Goal: Task Accomplishment & Management: Use online tool/utility

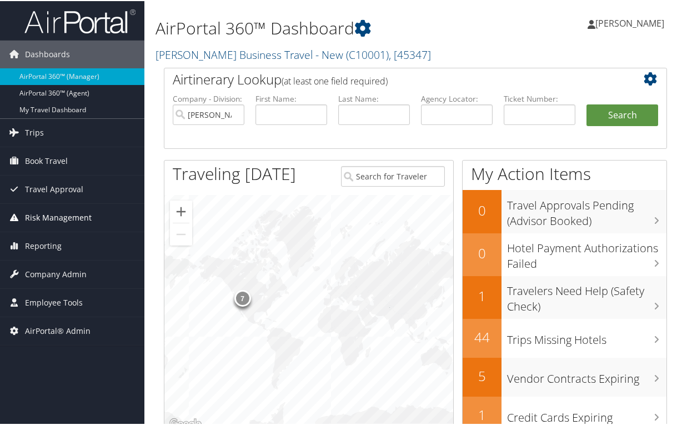
click at [52, 216] on span "Risk Management" at bounding box center [58, 217] width 67 height 28
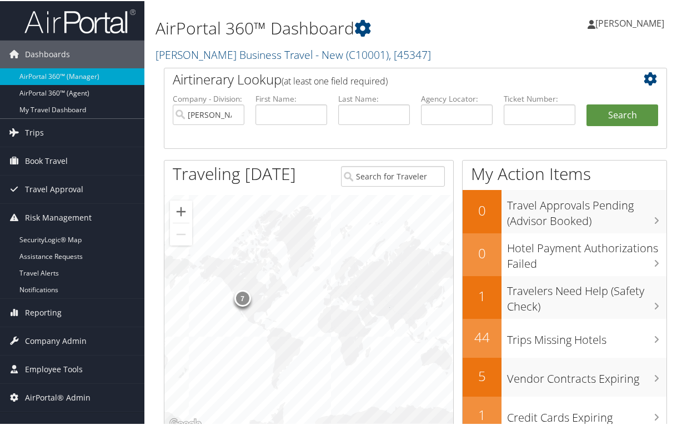
click at [522, 38] on div "Peggy Kane Peggy Kane My Settings Travel Agency Contacts Log Consulting Time Vi…" at bounding box center [572, 27] width 229 height 43
click at [158, 331] on div "Airtinerary Lookup (at least one field required) Company - Division: Christophe…" at bounding box center [416, 283] width 520 height 433
click at [63, 310] on link "Reporting" at bounding box center [72, 312] width 144 height 28
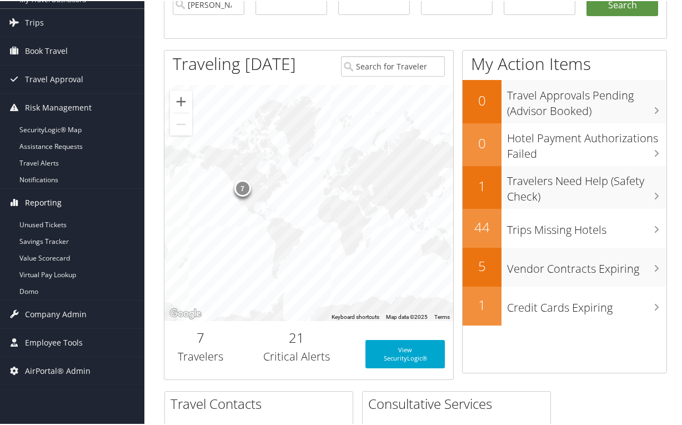
scroll to position [111, 0]
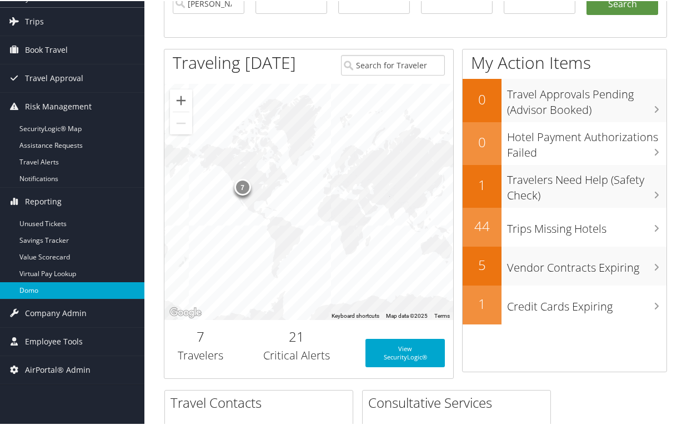
click at [55, 282] on link "Domo" at bounding box center [72, 289] width 144 height 17
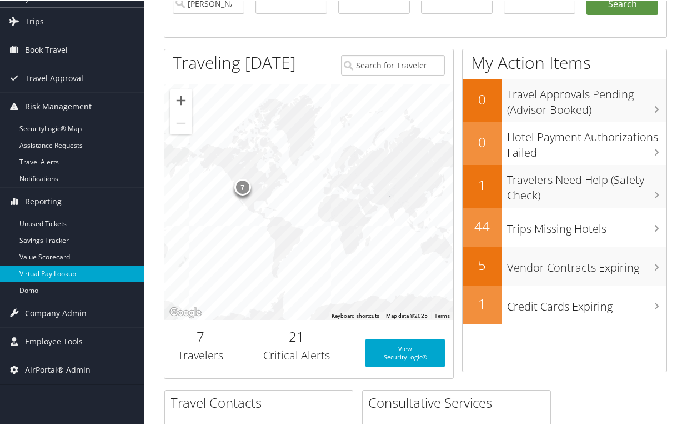
click at [57, 276] on link "Virtual Pay Lookup" at bounding box center [72, 272] width 144 height 17
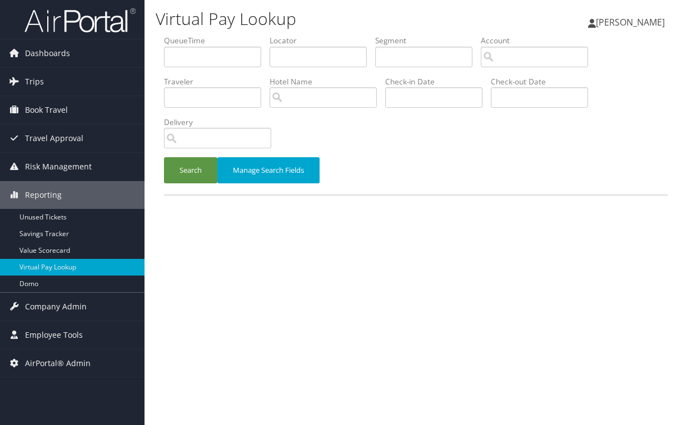
click at [211, 8] on h1 "Virtual Pay Lookup" at bounding box center [329, 18] width 347 height 23
click at [419, 335] on div "Virtual Pay Lookup Peggy Kane Peggy Kane My Settings Travel Agency Contacts Log…" at bounding box center [415, 212] width 542 height 425
click at [269, 59] on li "QueueTime" at bounding box center [217, 55] width 106 height 41
click at [289, 56] on input "text" at bounding box center [317, 57] width 97 height 21
paste input "NJSWYG"
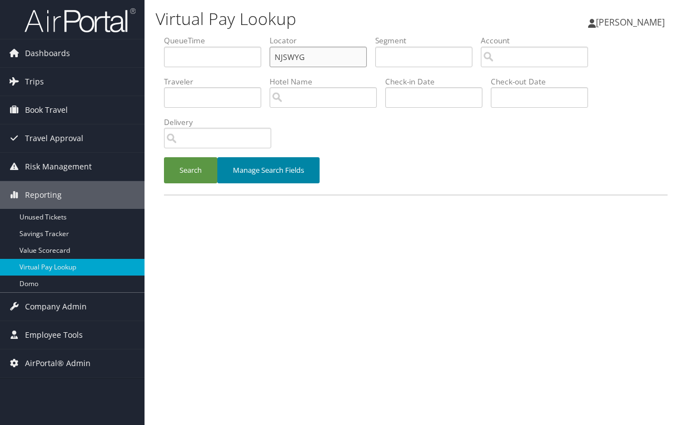
type input "NJSWYG"
click at [278, 167] on button "Manage Search Fields" at bounding box center [268, 170] width 102 height 26
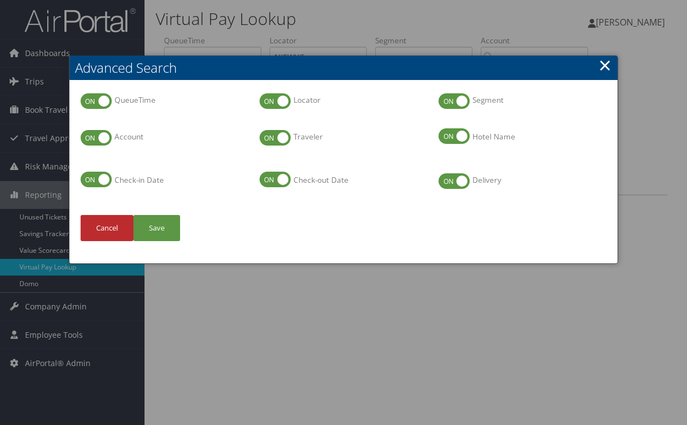
click at [611, 63] on link "×" at bounding box center [604, 65] width 13 height 22
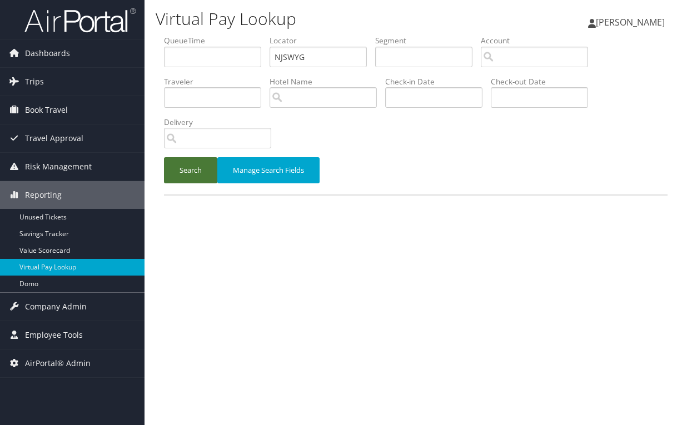
click at [193, 165] on button "Search" at bounding box center [190, 170] width 53 height 26
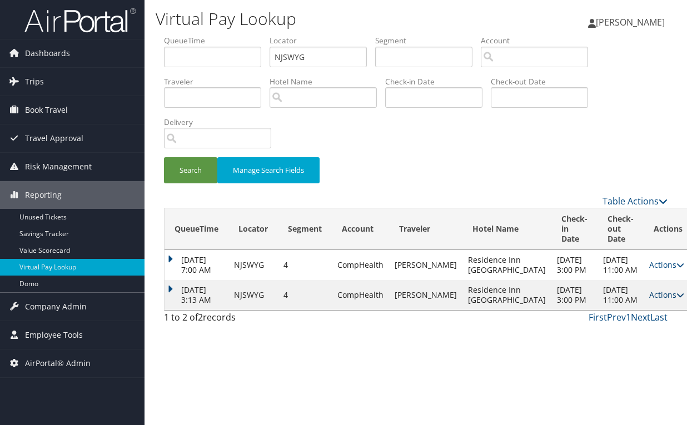
click at [676, 299] on icon at bounding box center [680, 295] width 8 height 8
click at [514, 383] on div "Virtual Pay Lookup Peggy Kane Peggy Kane My Settings Travel Agency Contacts Log…" at bounding box center [415, 212] width 542 height 425
click at [57, 217] on link "Unused Tickets" at bounding box center [72, 217] width 144 height 17
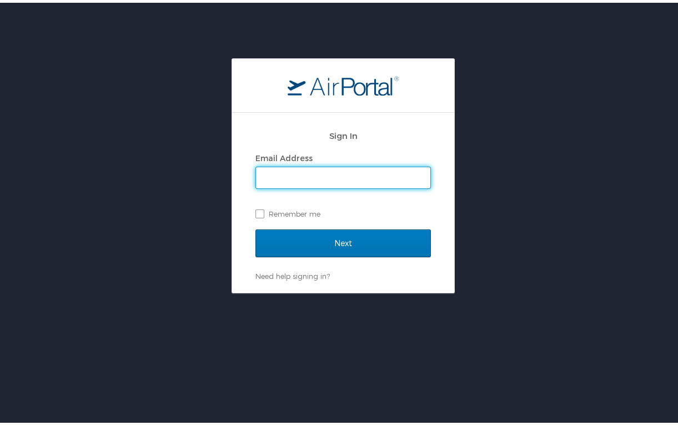
type input "peggy.kane@cbtravel.com"
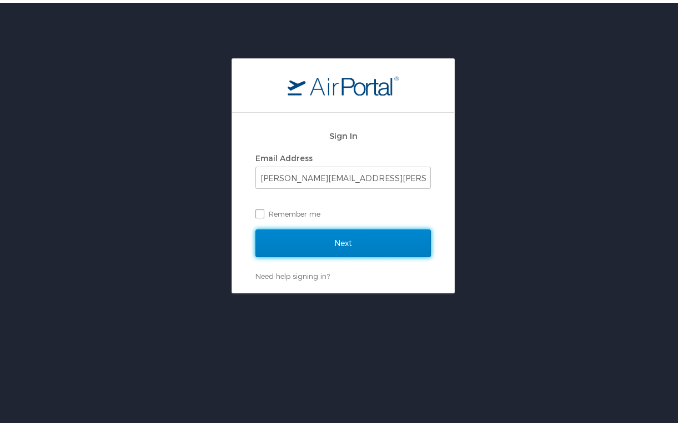
click at [296, 241] on input "Next" at bounding box center [344, 241] width 176 height 28
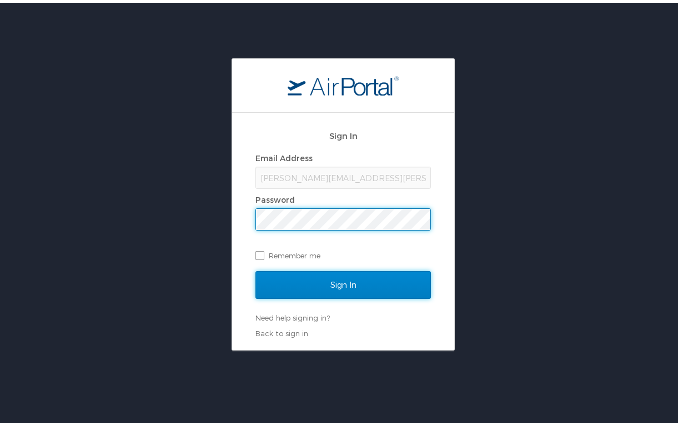
click at [368, 283] on input "Sign In" at bounding box center [344, 282] width 176 height 28
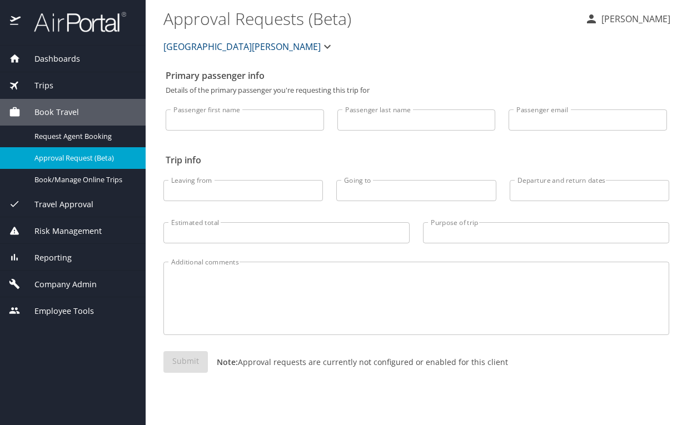
click at [657, 20] on p "[PERSON_NAME]" at bounding box center [634, 18] width 72 height 13
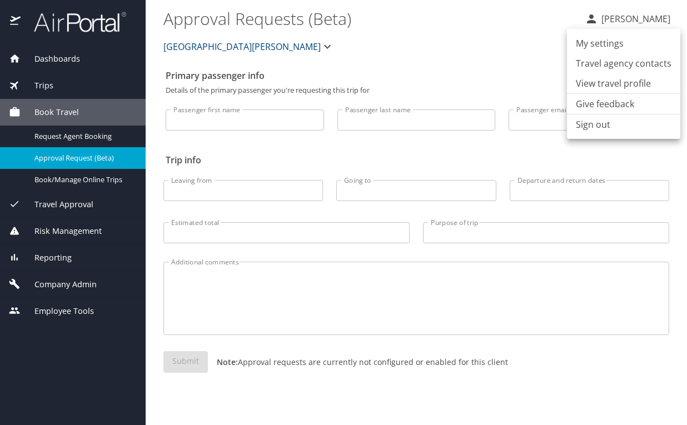
click at [608, 42] on li "My settings" at bounding box center [623, 43] width 113 height 20
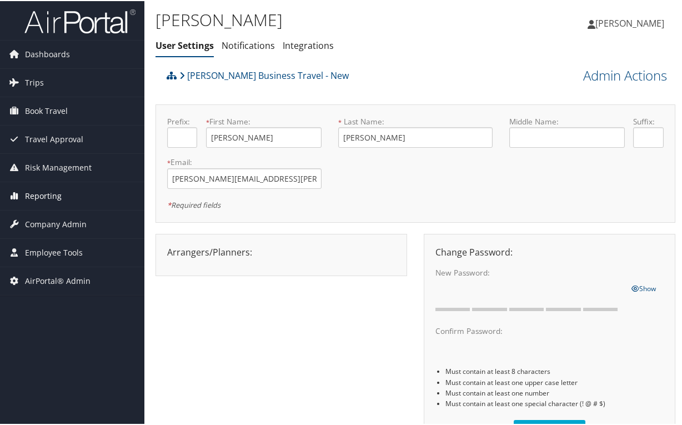
click at [37, 189] on span "Reporting" at bounding box center [43, 195] width 37 height 28
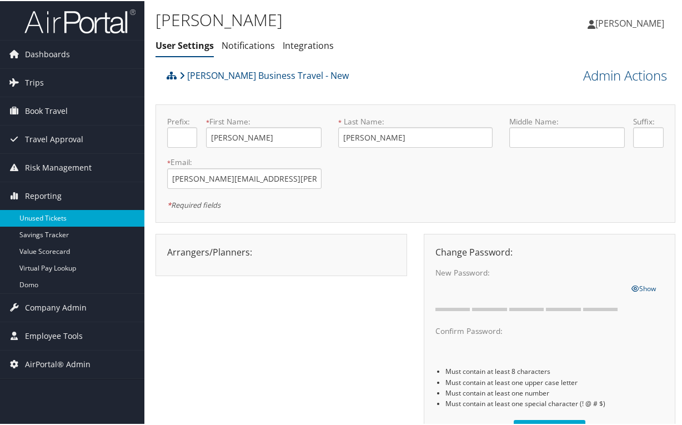
click at [43, 219] on link "Unused Tickets" at bounding box center [72, 217] width 144 height 17
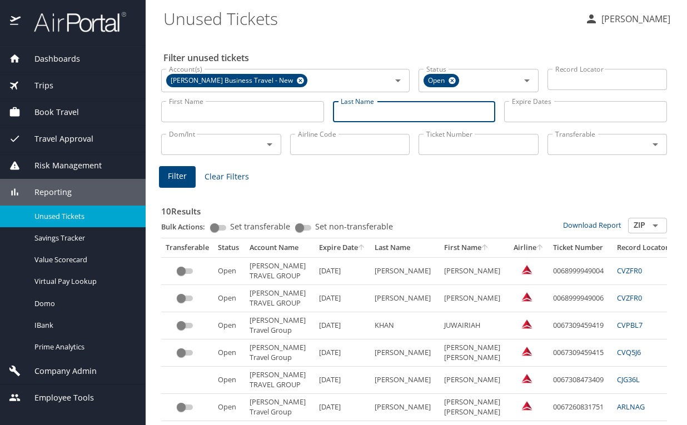
click at [359, 113] on input "Last Name" at bounding box center [414, 111] width 163 height 21
paste input "[PERSON_NAME]"
click at [297, 82] on icon at bounding box center [300, 80] width 7 height 7
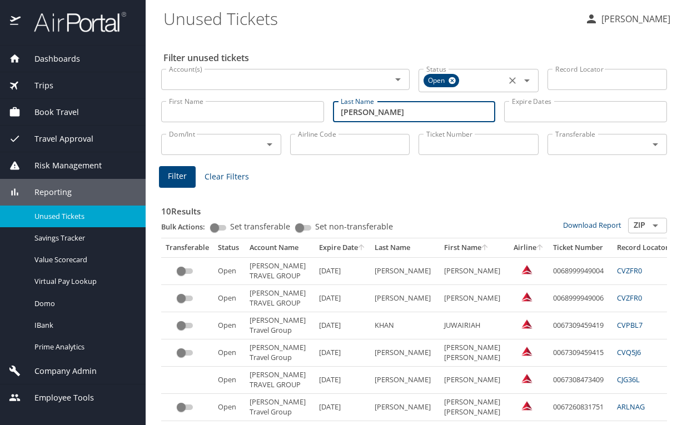
click at [449, 79] on icon at bounding box center [452, 80] width 8 height 12
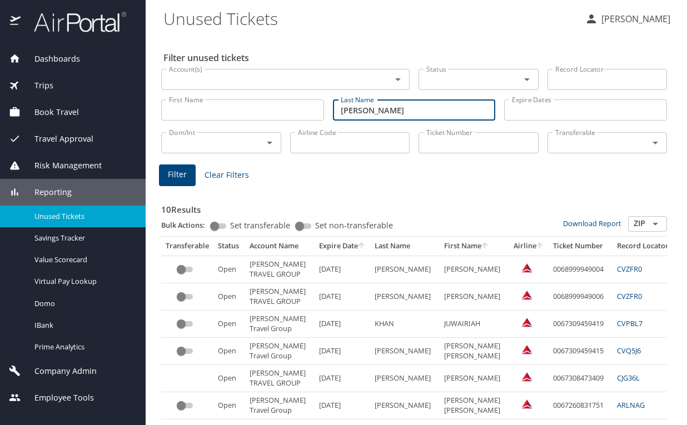
type input "[PERSON_NAME]"
click at [182, 177] on span "Filter" at bounding box center [177, 175] width 19 height 14
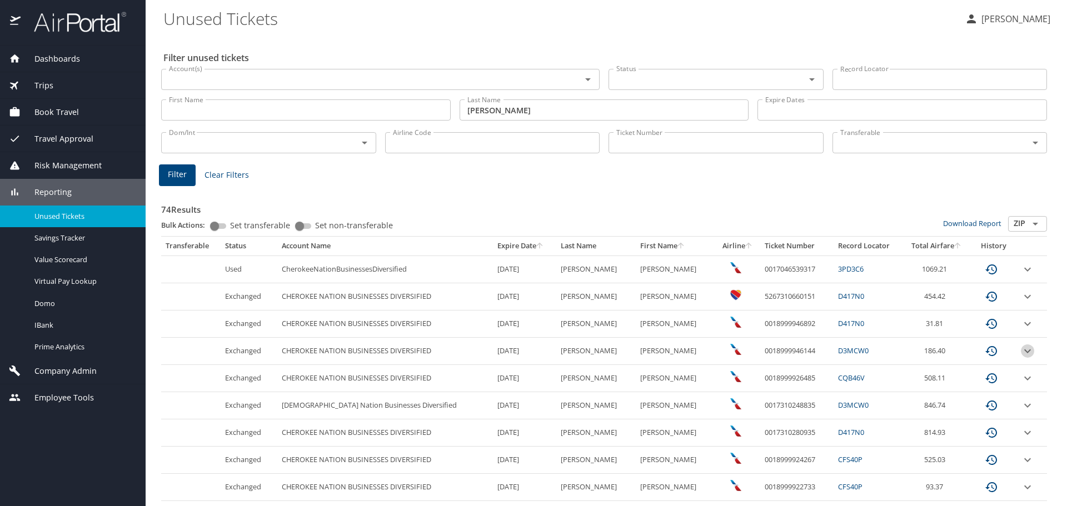
click at [686, 276] on icon "expand row" at bounding box center [1027, 269] width 13 height 13
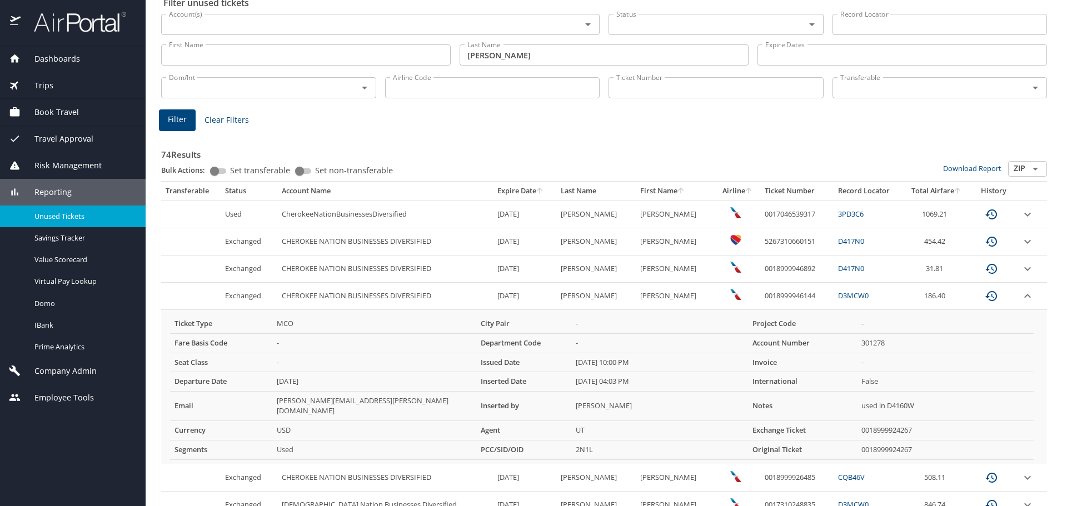
scroll to position [56, 0]
click at [686, 221] on icon "expand row" at bounding box center [1027, 213] width 13 height 13
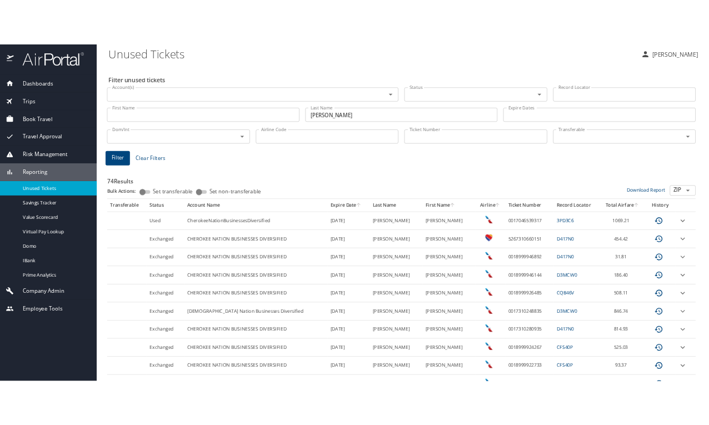
scroll to position [0, 0]
